Goal: Task Accomplishment & Management: Manage account settings

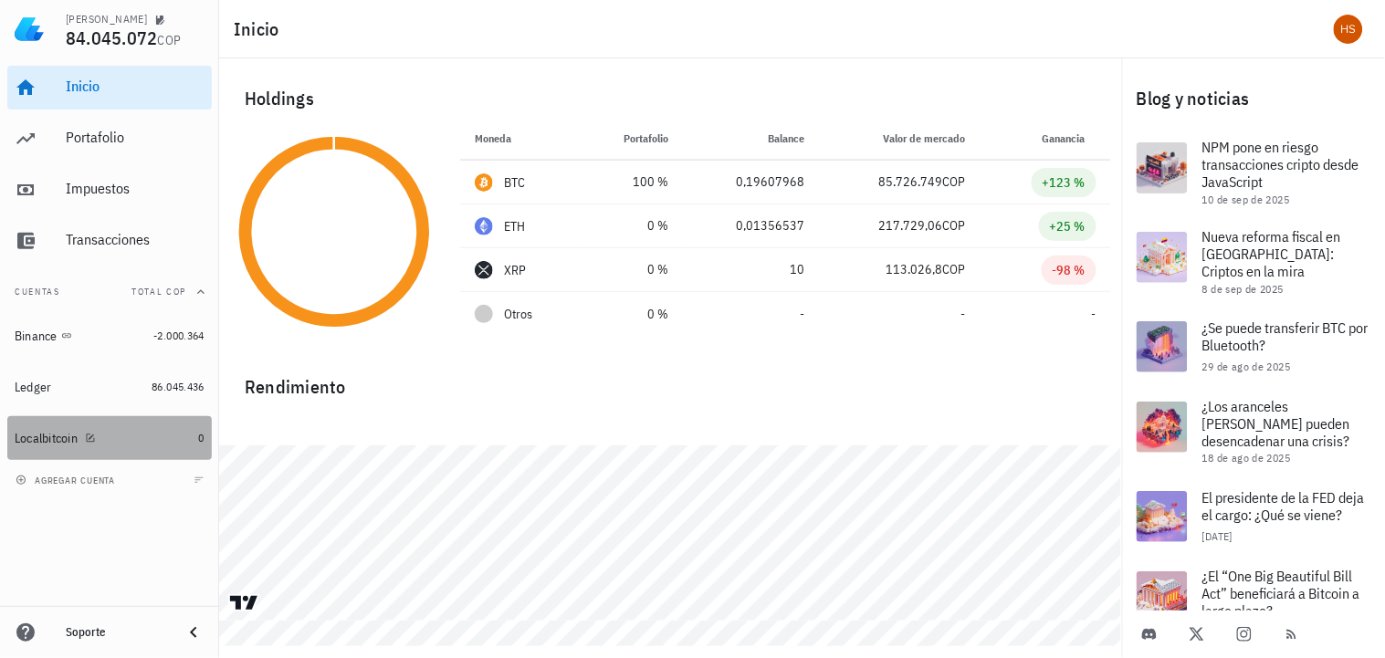
click at [70, 438] on div "Localbitcoin" at bounding box center [46, 439] width 63 height 16
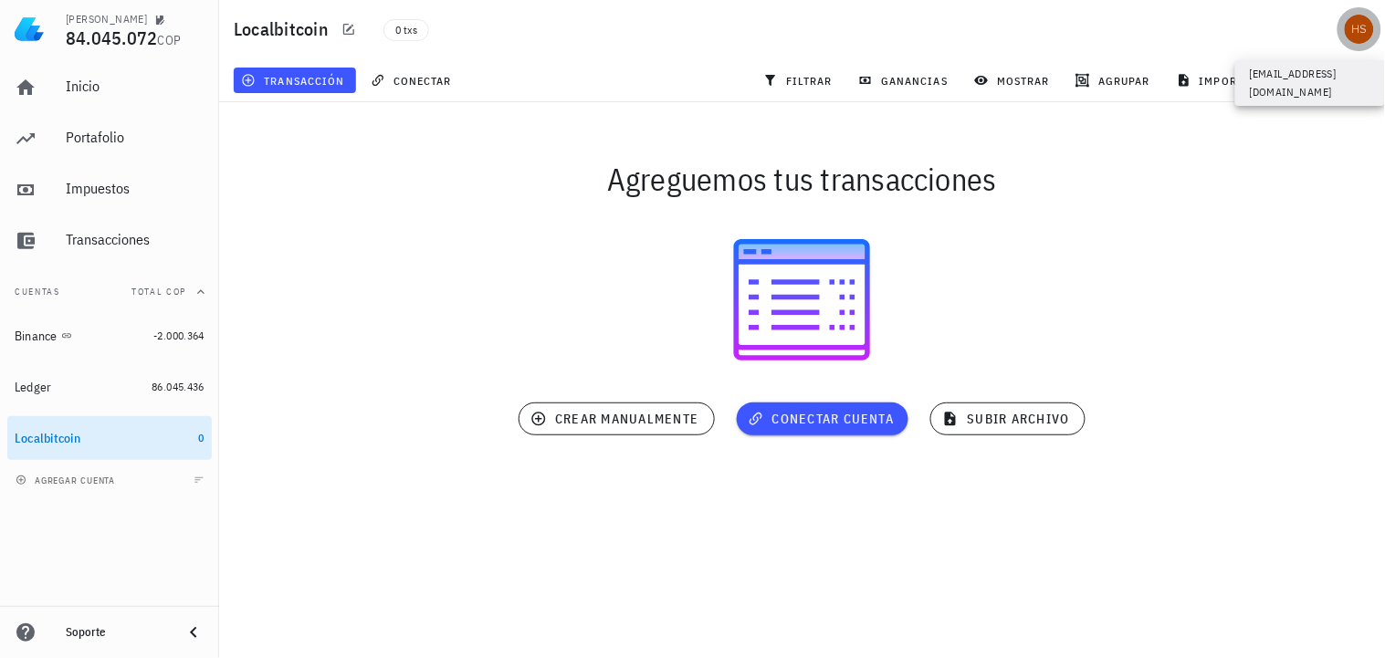
click at [1363, 39] on div "avatar" at bounding box center [1359, 29] width 29 height 29
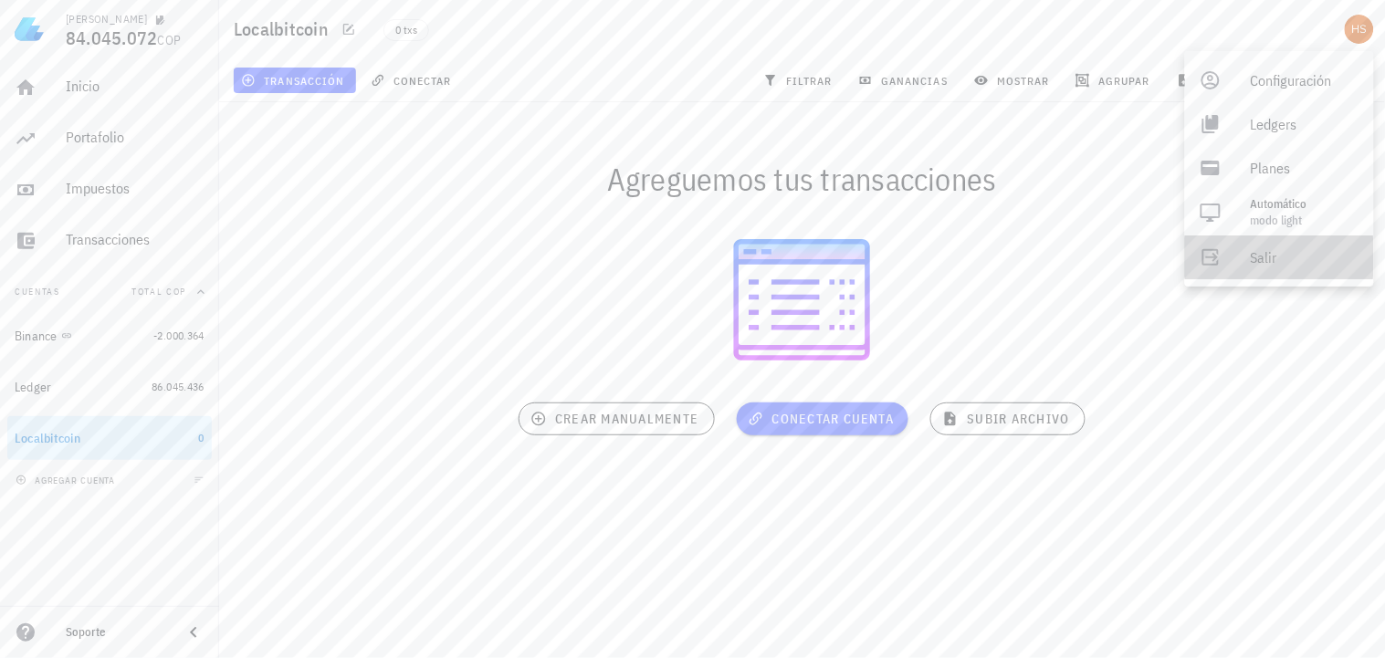
click at [1270, 259] on div "Salir" at bounding box center [1305, 257] width 109 height 37
